Goal: Task Accomplishment & Management: Manage account settings

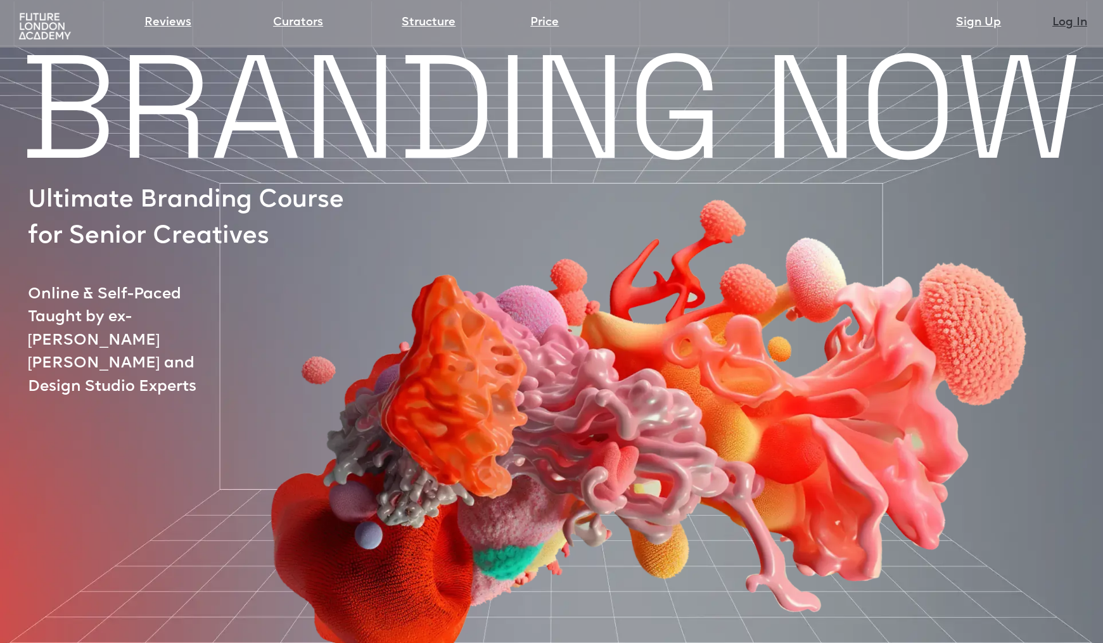
click at [1077, 24] on link "Log In" at bounding box center [1069, 23] width 35 height 18
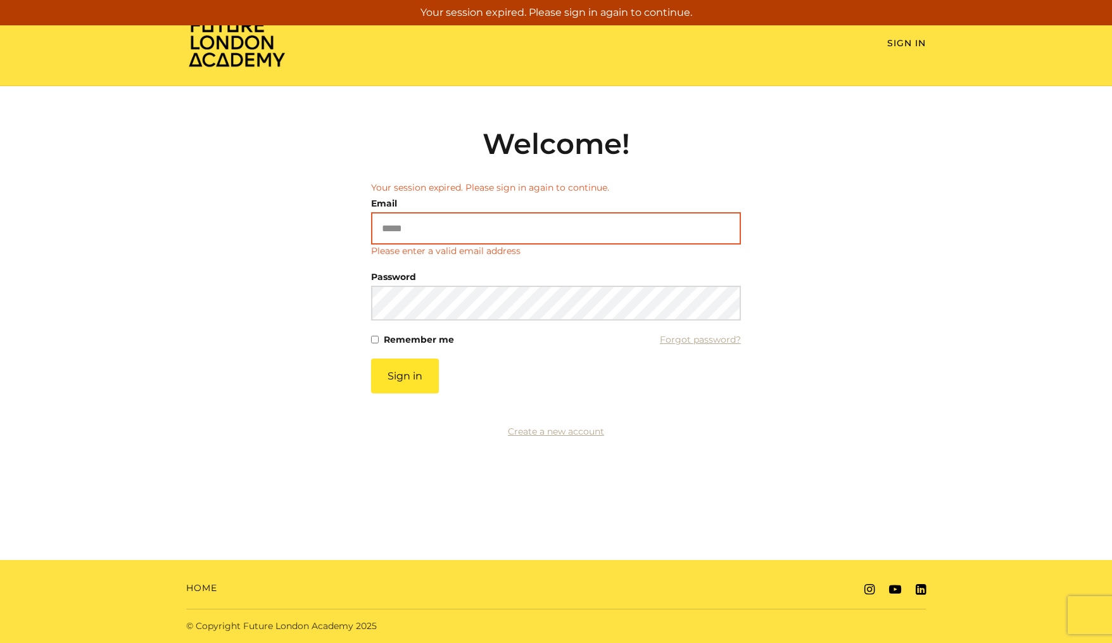
click at [428, 236] on input "Email" at bounding box center [556, 228] width 370 height 32
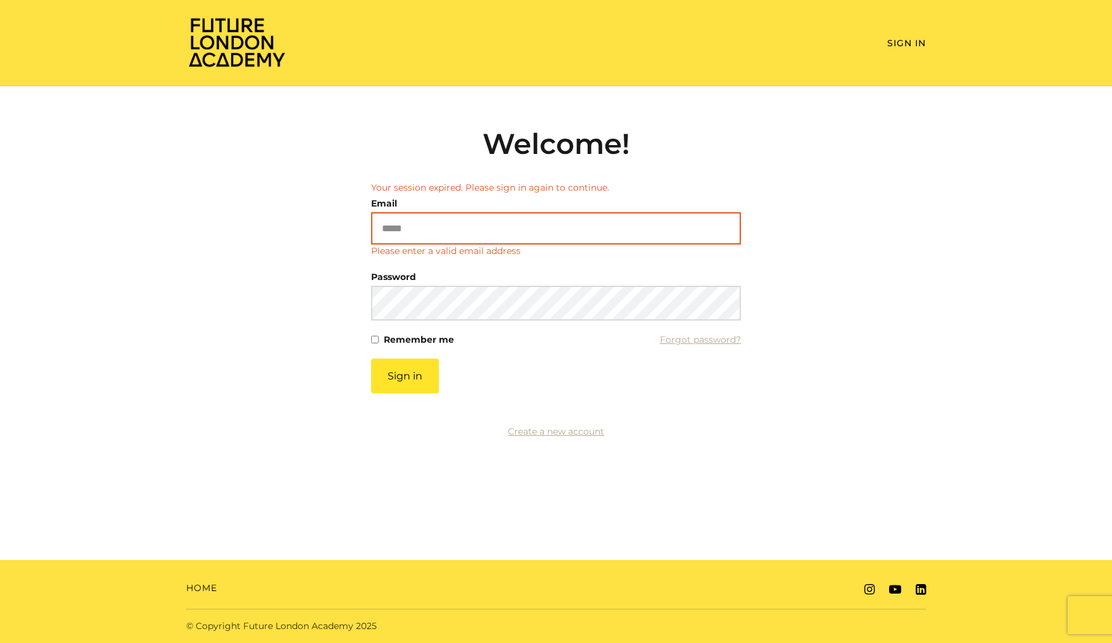
type input "**********"
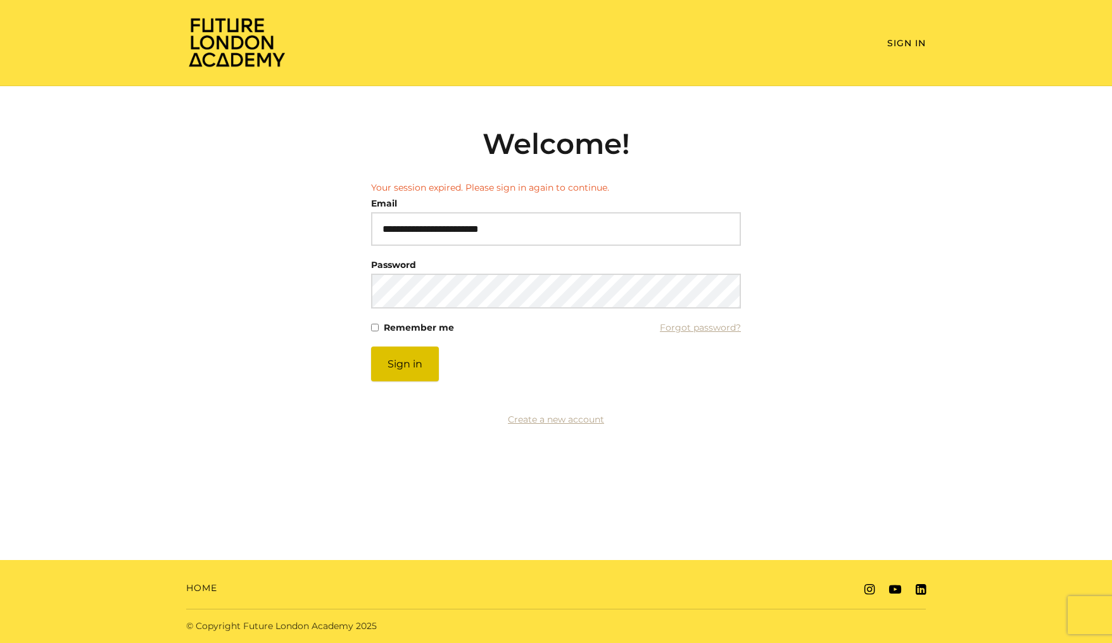
click at [412, 372] on button "Sign in" at bounding box center [405, 363] width 68 height 35
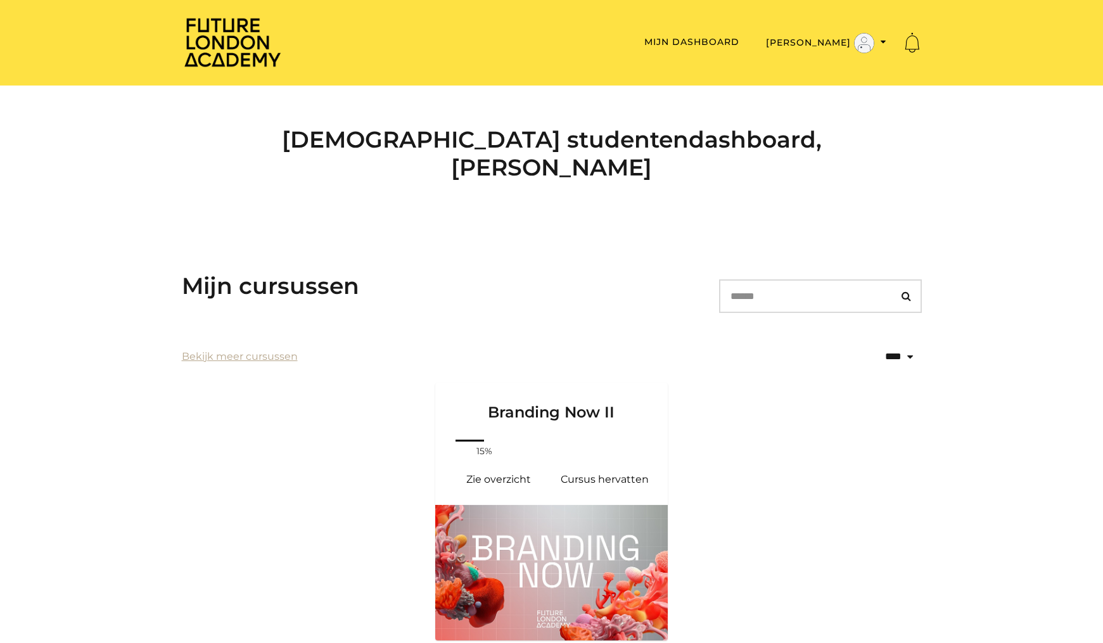
scroll to position [22, 0]
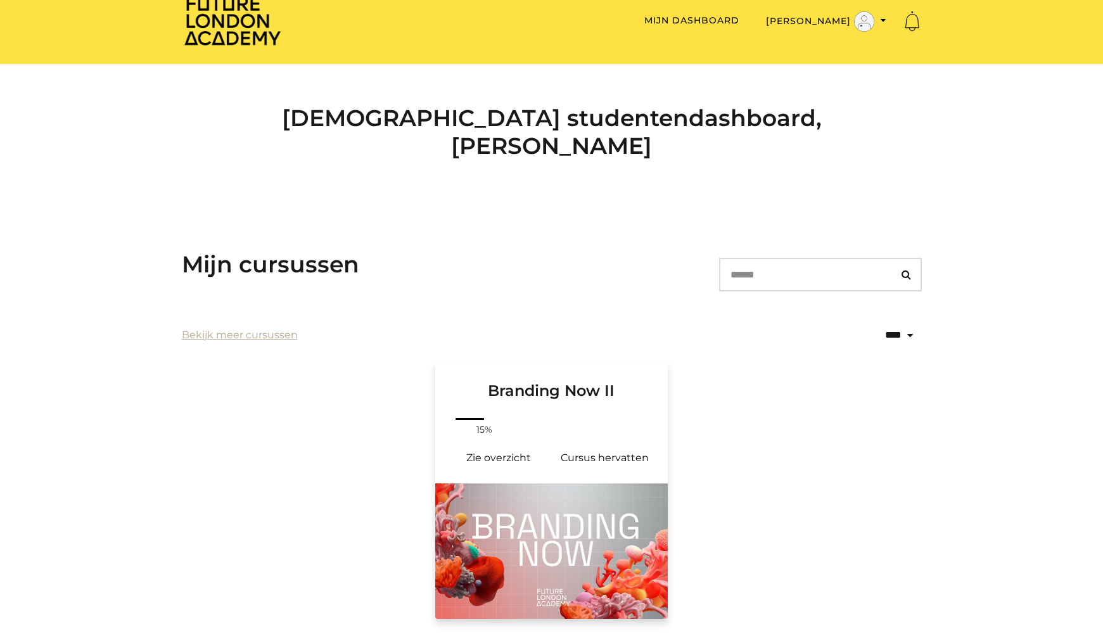
click at [551, 361] on h3 "Branding Now II" at bounding box center [551, 380] width 203 height 39
